Goal: Book appointment/travel/reservation

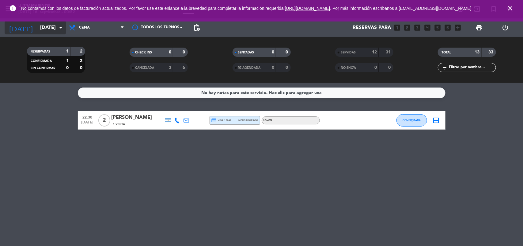
click at [56, 29] on input "[DATE]" at bounding box center [69, 28] width 65 height 12
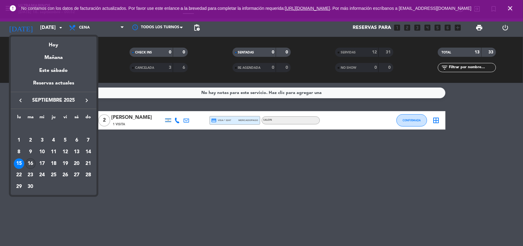
click at [33, 162] on div "16" at bounding box center [30, 163] width 10 height 10
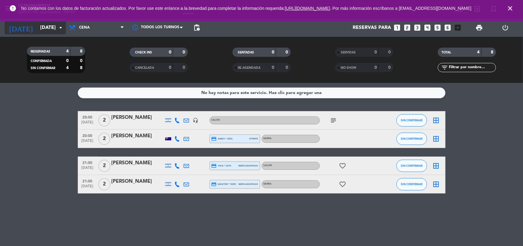
click at [56, 24] on input "[DATE]" at bounding box center [69, 28] width 65 height 12
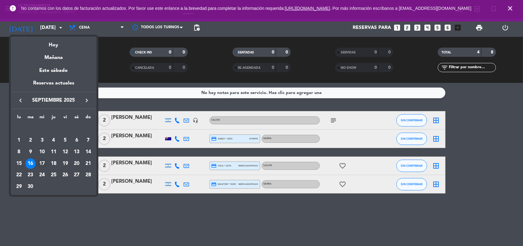
click at [40, 162] on div "17" at bounding box center [42, 163] width 10 height 10
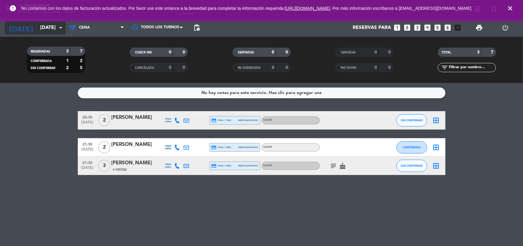
click at [63, 29] on icon "arrow_drop_down" at bounding box center [60, 27] width 7 height 7
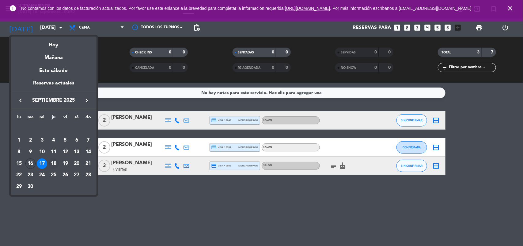
click at [53, 163] on div "18" at bounding box center [53, 163] width 10 height 10
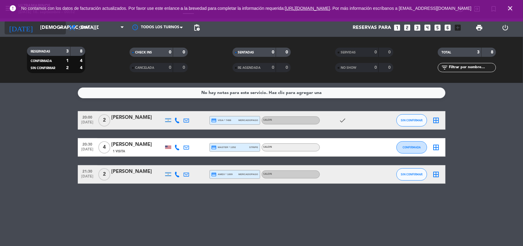
click at [40, 30] on input "[DEMOGRAPHIC_DATA][DATE]" at bounding box center [69, 28] width 65 height 12
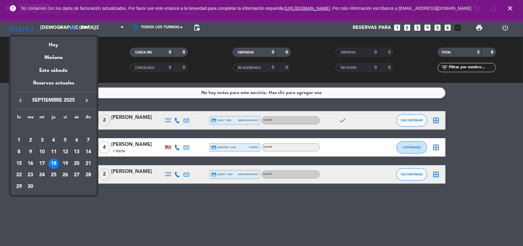
click at [62, 163] on div "19" at bounding box center [65, 163] width 10 height 10
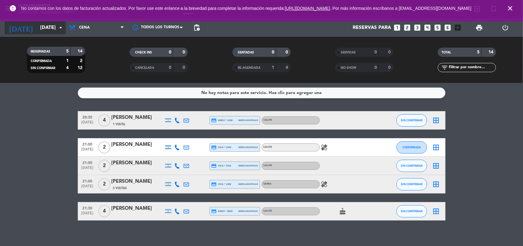
click at [43, 27] on input "[DATE]" at bounding box center [69, 28] width 65 height 12
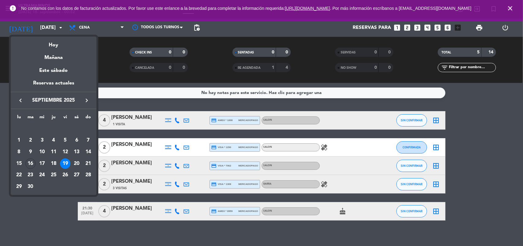
click at [77, 160] on div "20" at bounding box center [76, 163] width 10 height 10
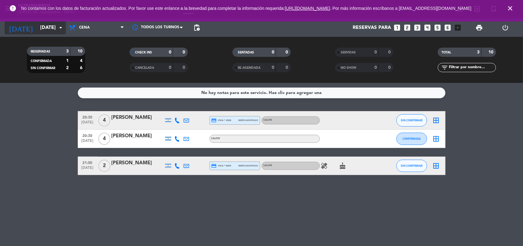
click at [59, 33] on input "[DATE]" at bounding box center [69, 28] width 65 height 12
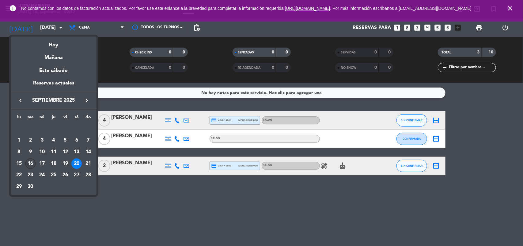
click at [27, 166] on div "16" at bounding box center [30, 163] width 10 height 10
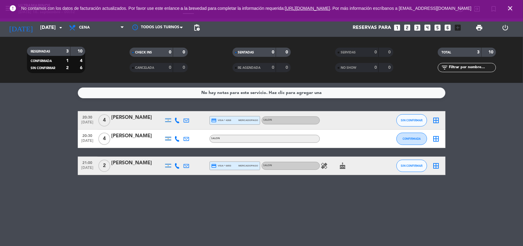
type input "[DATE]"
